Goal: Feedback & Contribution: Submit feedback/report problem

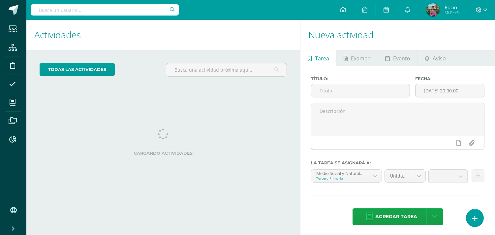
click at [44, 9] on input "text" at bounding box center [105, 9] width 148 height 11
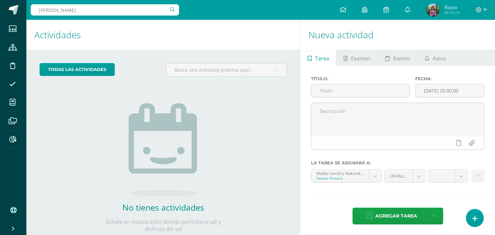
type input "Vanessa Pitan"
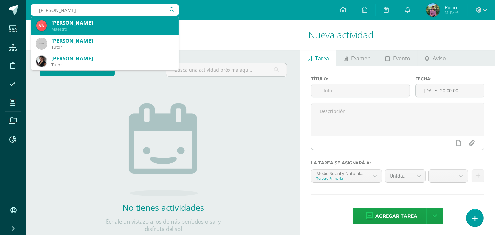
click at [57, 24] on div "Vanessa Pitán" at bounding box center [112, 22] width 122 height 7
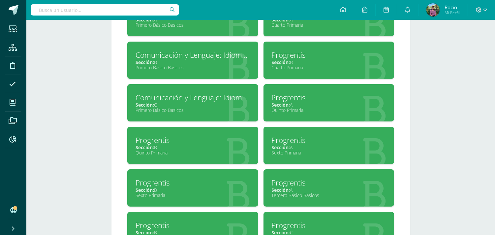
scroll to position [366, 0]
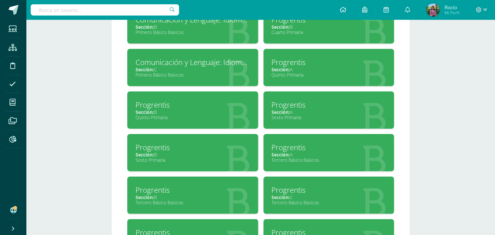
click at [298, 115] on div "Sexto Primaria" at bounding box center [329, 117] width 114 height 6
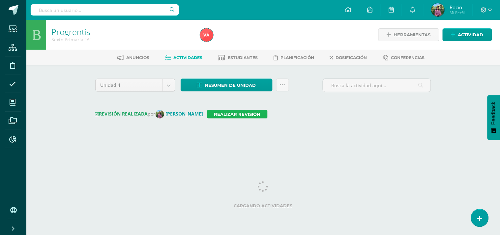
click at [254, 114] on link "Realizar revisión" at bounding box center [237, 114] width 60 height 9
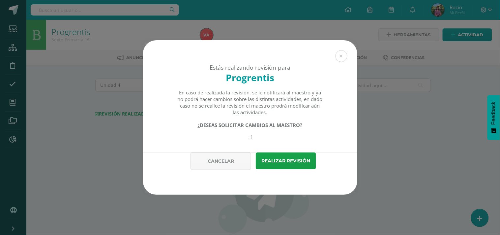
click at [253, 139] on div "¿DESEAS SOLICITAR CAMBIOS AL MAESTRO?" at bounding box center [250, 130] width 146 height 17
click at [251, 138] on input "checkbox" at bounding box center [250, 137] width 4 height 4
checkbox input "true"
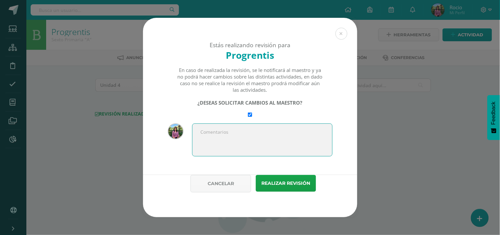
click at [257, 146] on textarea at bounding box center [262, 139] width 141 height 33
type textarea "realizar cambios"
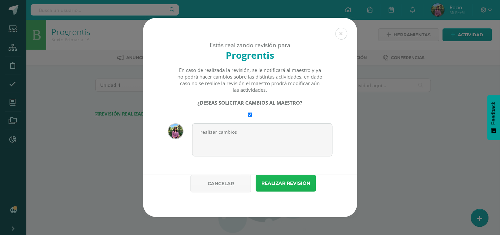
click at [288, 179] on button "Realizar revisión" at bounding box center [286, 183] width 60 height 17
